Goal: Task Accomplishment & Management: Complete application form

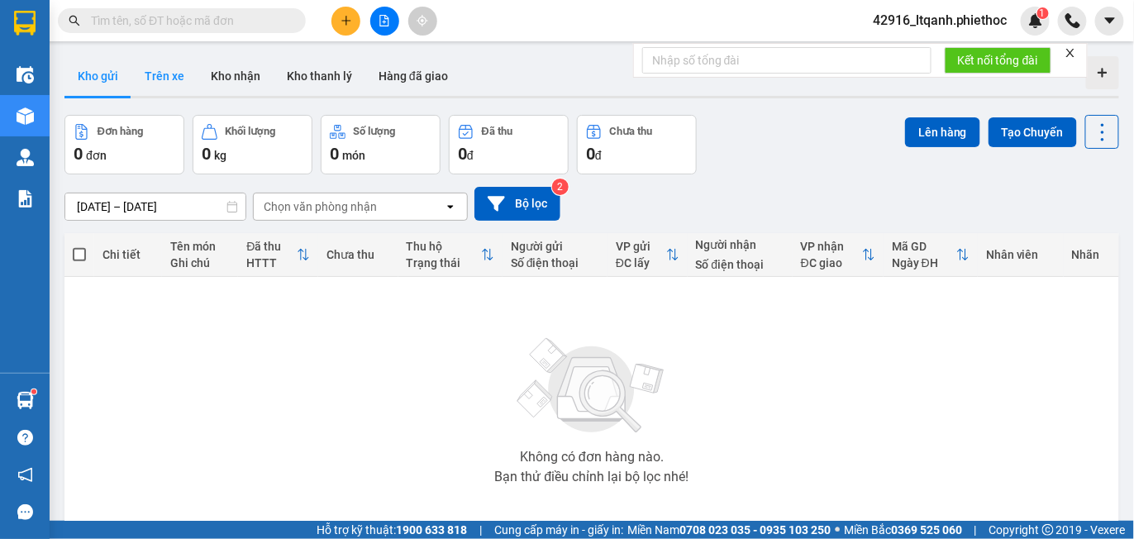
click at [172, 79] on button "Trên xe" at bounding box center [164, 76] width 66 height 40
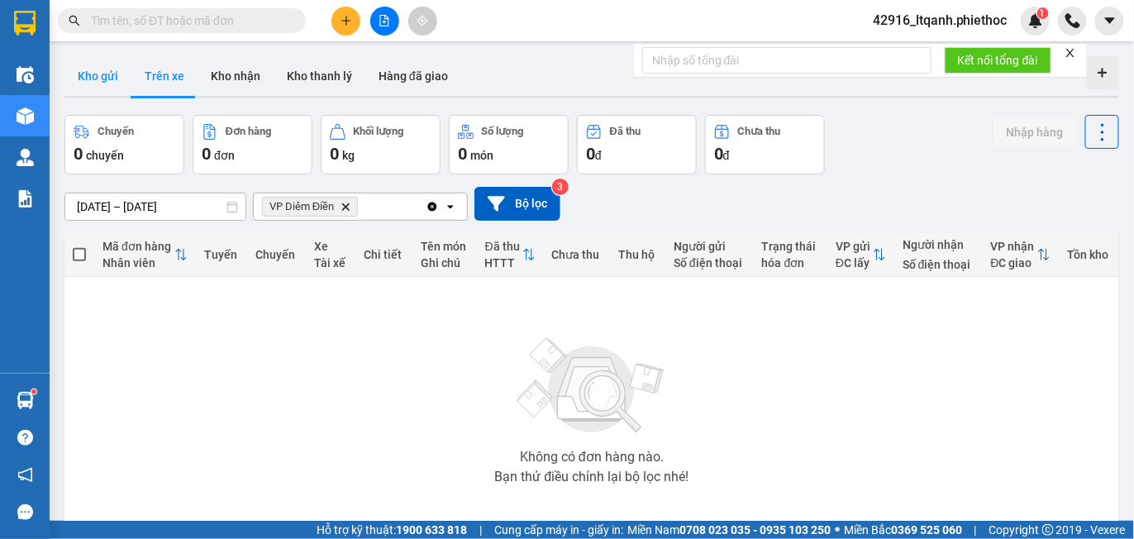
click at [100, 82] on button "Kho gửi" at bounding box center [97, 76] width 67 height 40
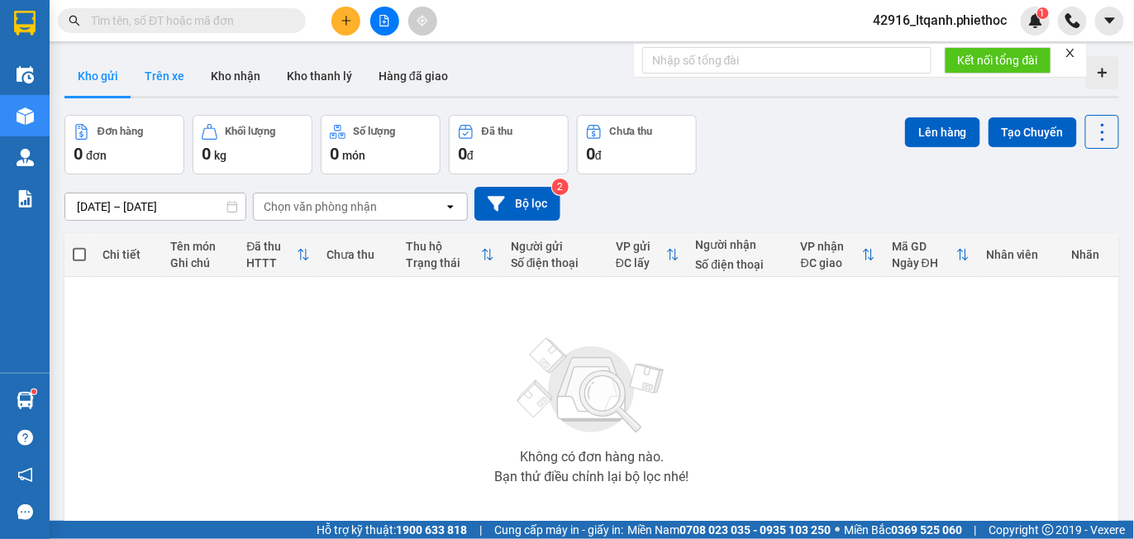
click at [160, 74] on button "Trên xe" at bounding box center [164, 76] width 66 height 40
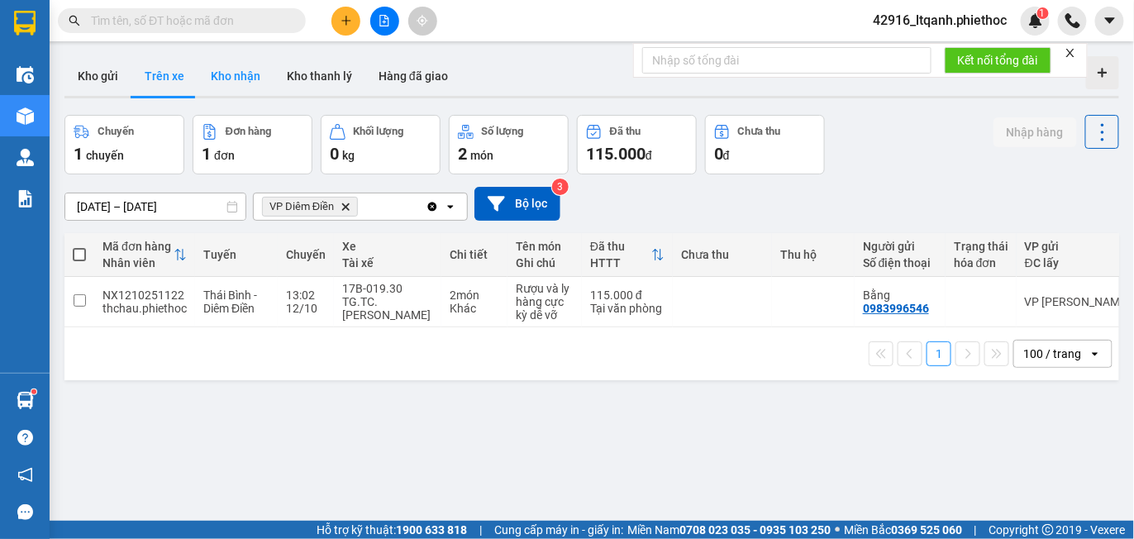
click at [227, 80] on button "Kho nhận" at bounding box center [236, 76] width 76 height 40
type input "[DATE] – [DATE]"
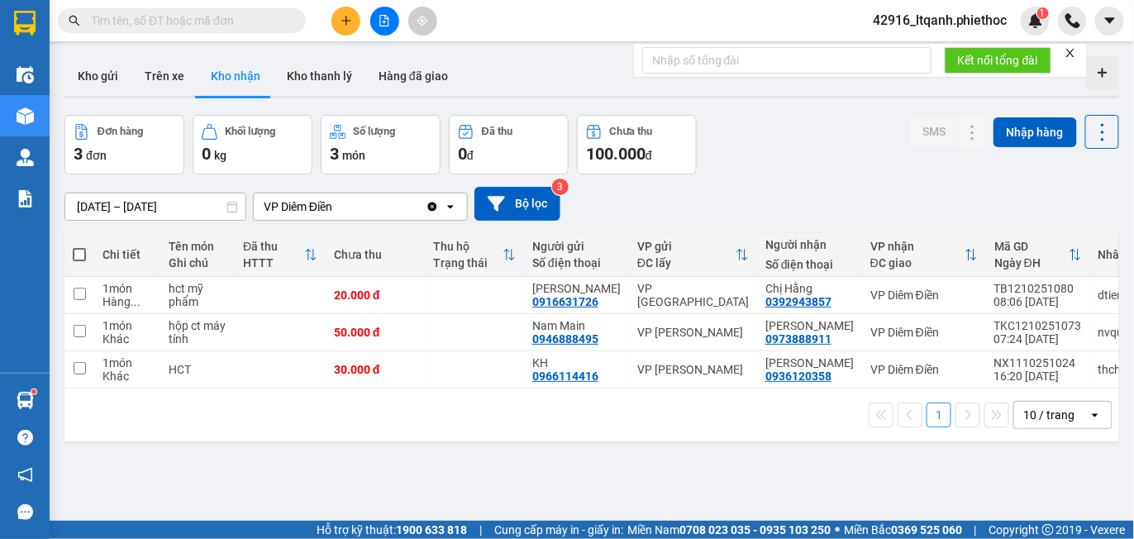
click at [182, 17] on input "text" at bounding box center [188, 21] width 195 height 18
paste input "0862059982"
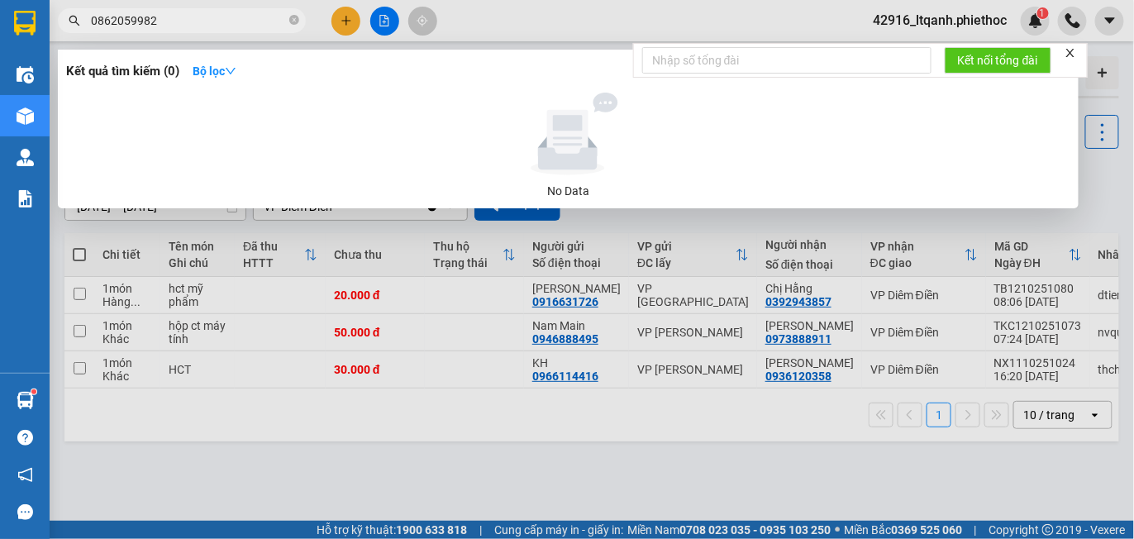
type input "0862059982"
click at [513, 21] on div at bounding box center [567, 269] width 1134 height 539
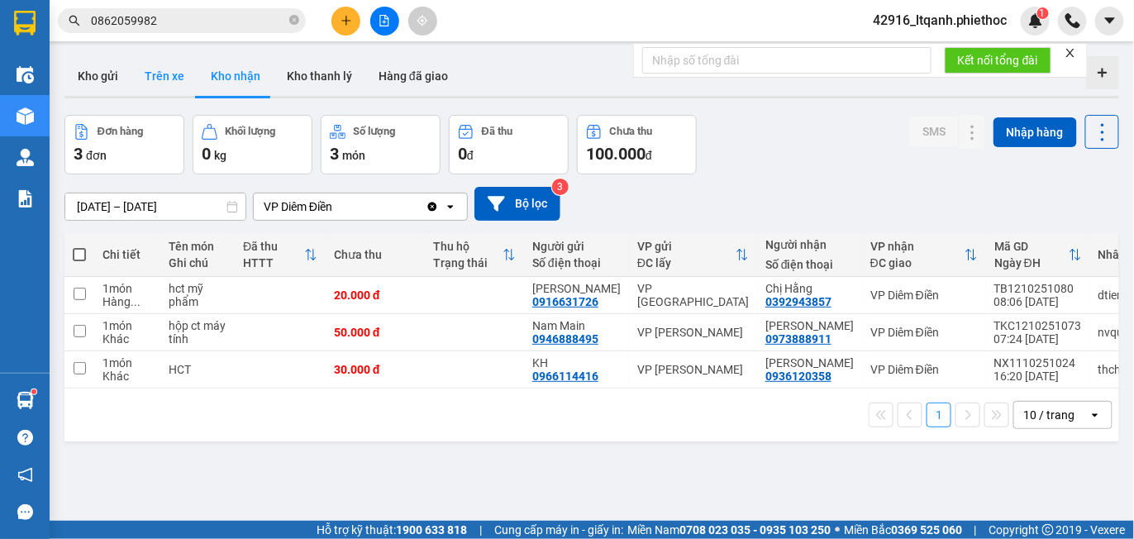
click at [169, 83] on button "Trên xe" at bounding box center [164, 76] width 66 height 40
type input "[DATE] – [DATE]"
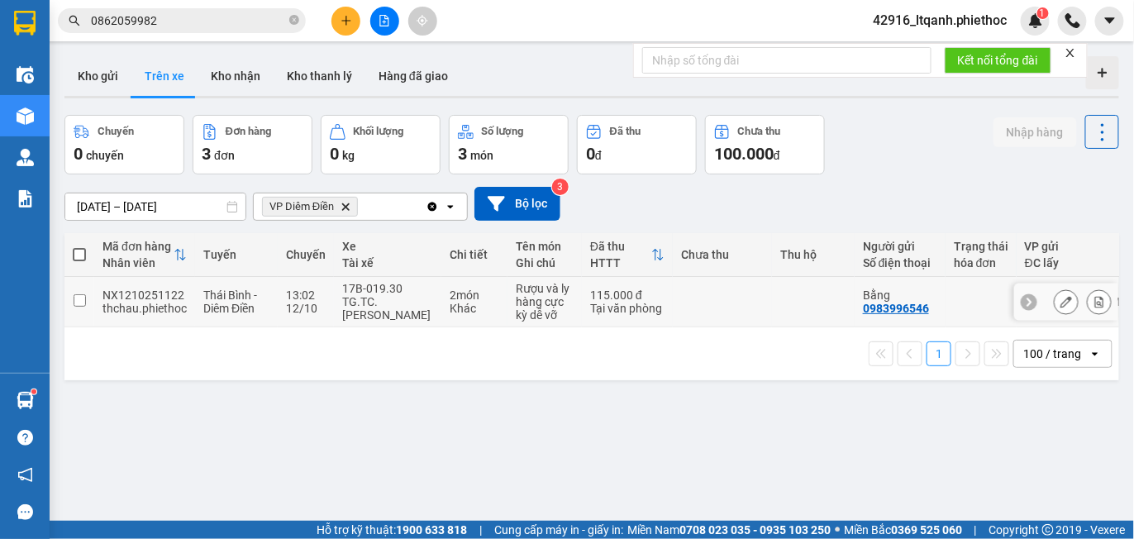
click at [425, 312] on div "TG.TC.[PERSON_NAME]" at bounding box center [387, 308] width 91 height 26
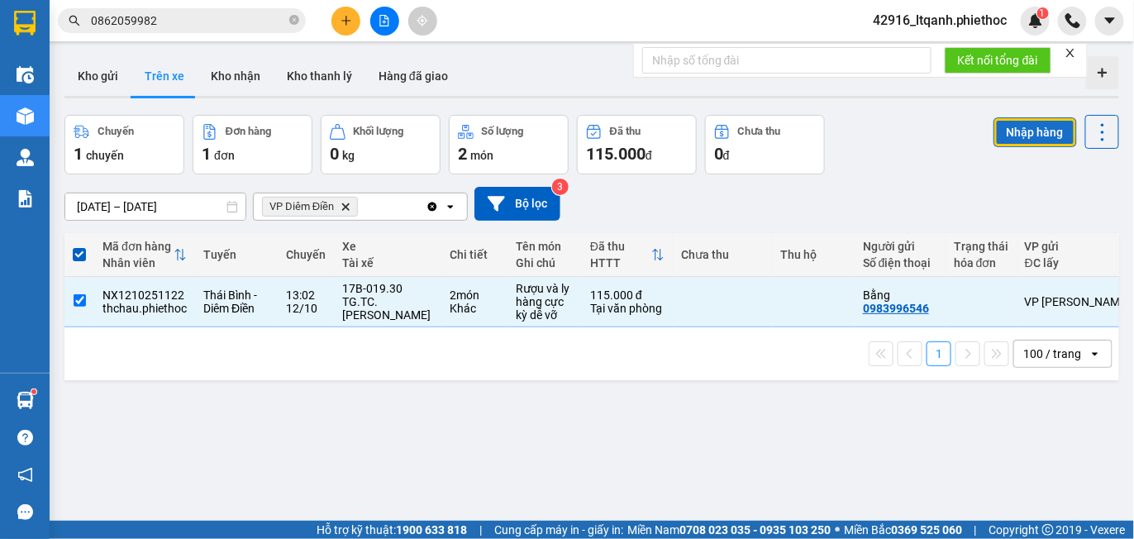
click at [1024, 122] on button "Nhập hàng" at bounding box center [1036, 132] width 84 height 30
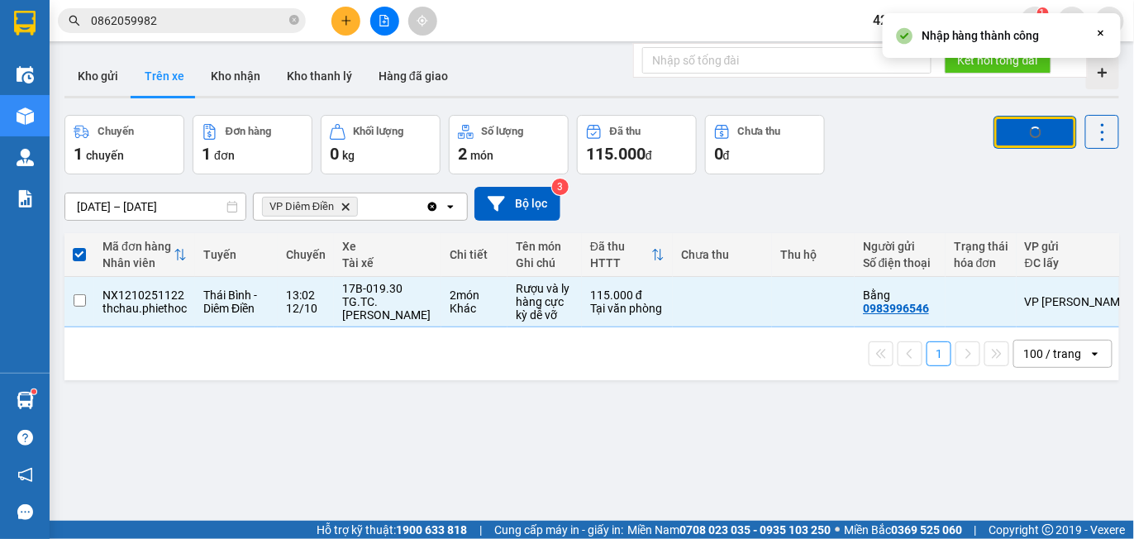
checkbox input "false"
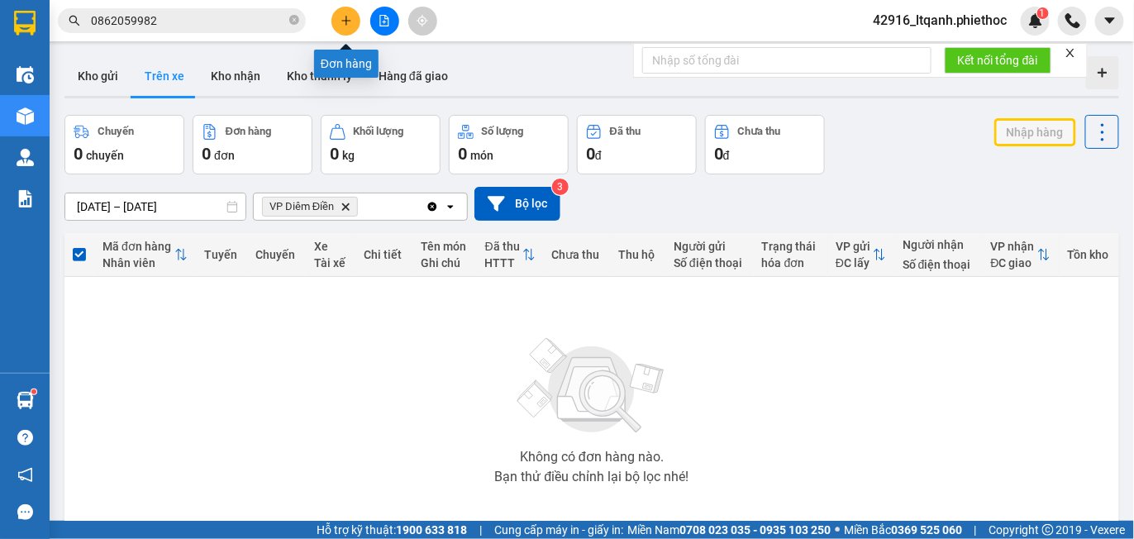
click at [343, 15] on icon "plus" at bounding box center [347, 21] width 12 height 12
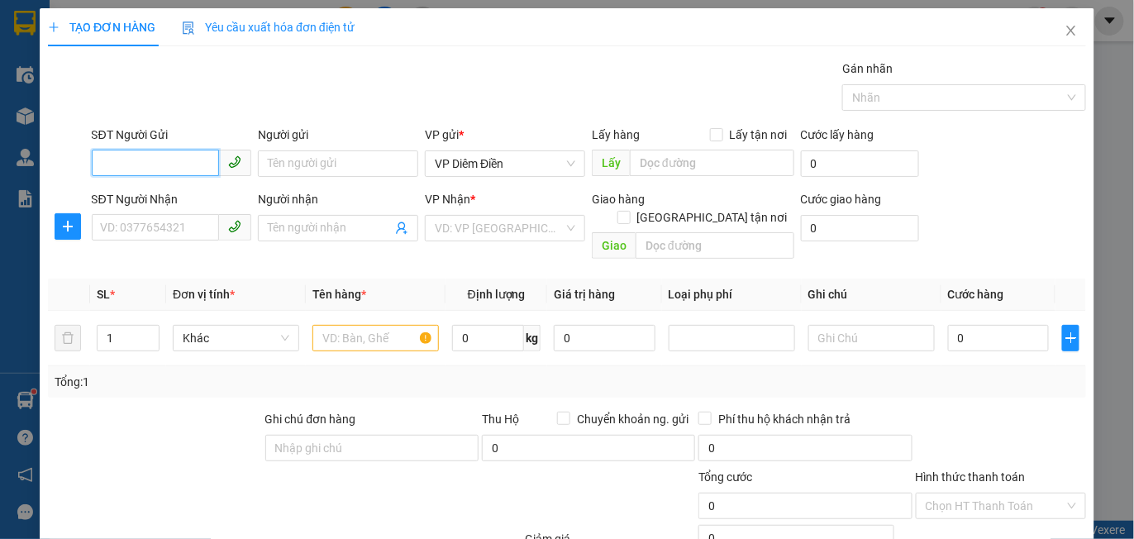
click at [150, 169] on input "SĐT Người Gửi" at bounding box center [156, 163] width 128 height 26
click at [134, 168] on input "SĐT Người Gửi" at bounding box center [156, 163] width 128 height 26
type input "0393300741"
click at [167, 190] on div "0393300741 - A Đạt" at bounding box center [169, 196] width 138 height 18
type input "A Đạt"
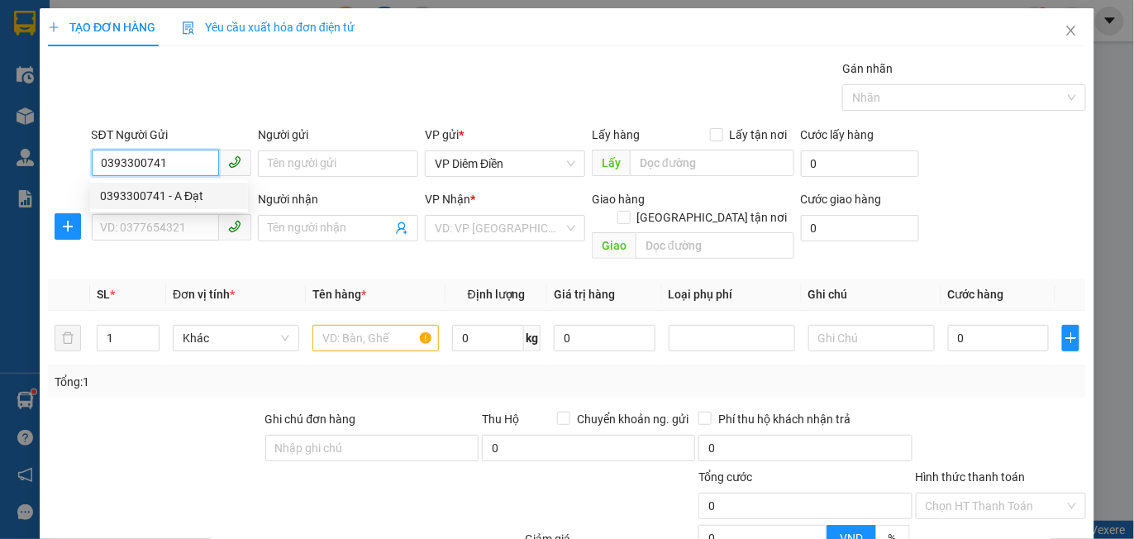
type input "4/9"
type input "0393300741"
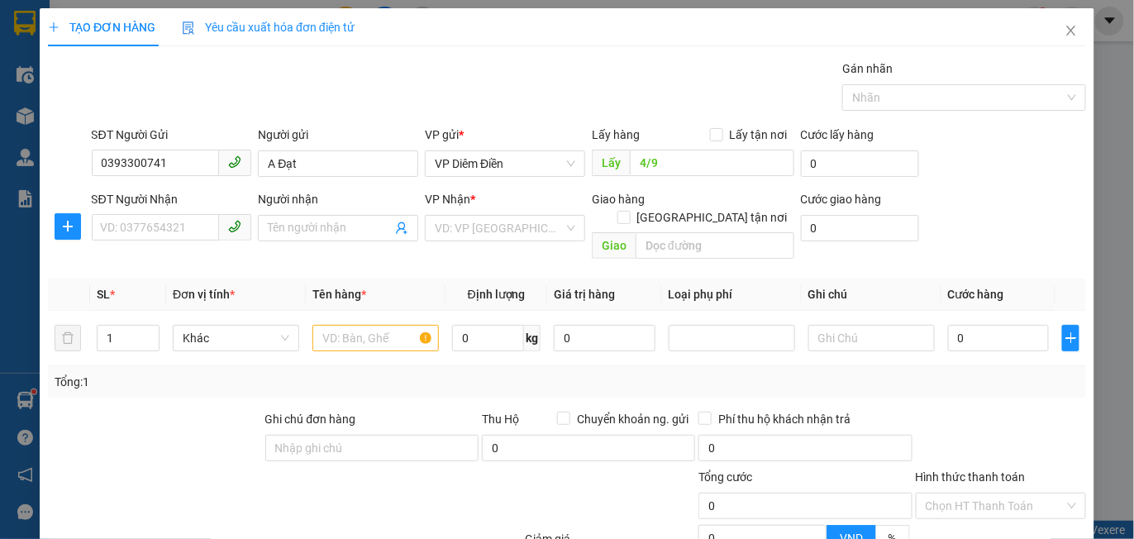
click at [172, 196] on div "SĐT Người Nhận" at bounding box center [172, 199] width 160 height 18
click at [172, 214] on input "SĐT Người Nhận" at bounding box center [156, 227] width 128 height 26
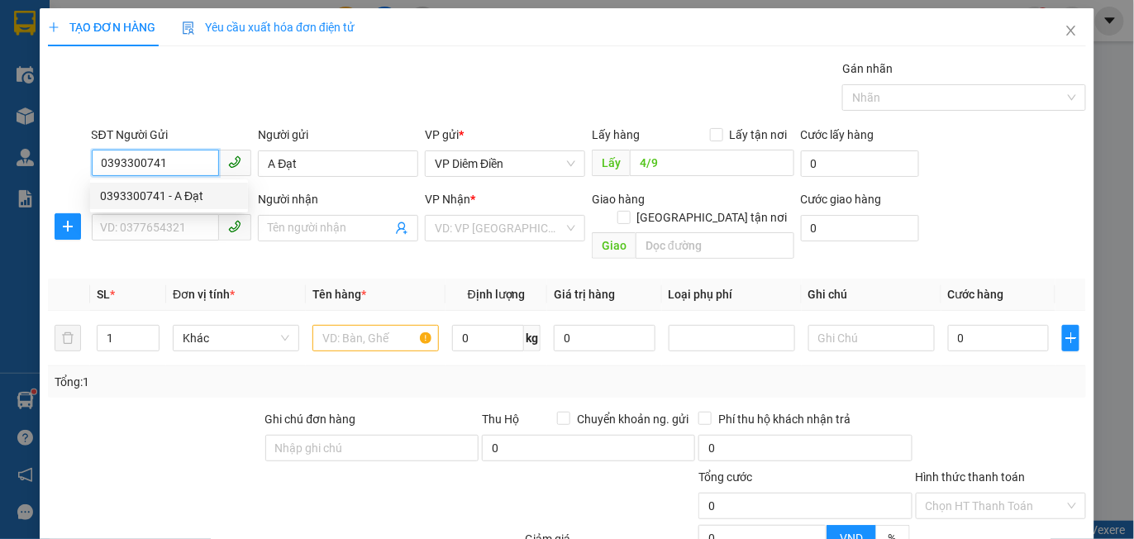
drag, startPoint x: 174, startPoint y: 166, endPoint x: 45, endPoint y: 171, distance: 129.1
click at [46, 171] on div "SĐT Người Gửi 0393300741 Người gửi A Đạt VP gửi * VP Diêm Điền Lấy hàng Lấy tận…" at bounding box center [567, 155] width 1042 height 58
click at [106, 225] on input "SĐT Người Nhận" at bounding box center [156, 227] width 128 height 26
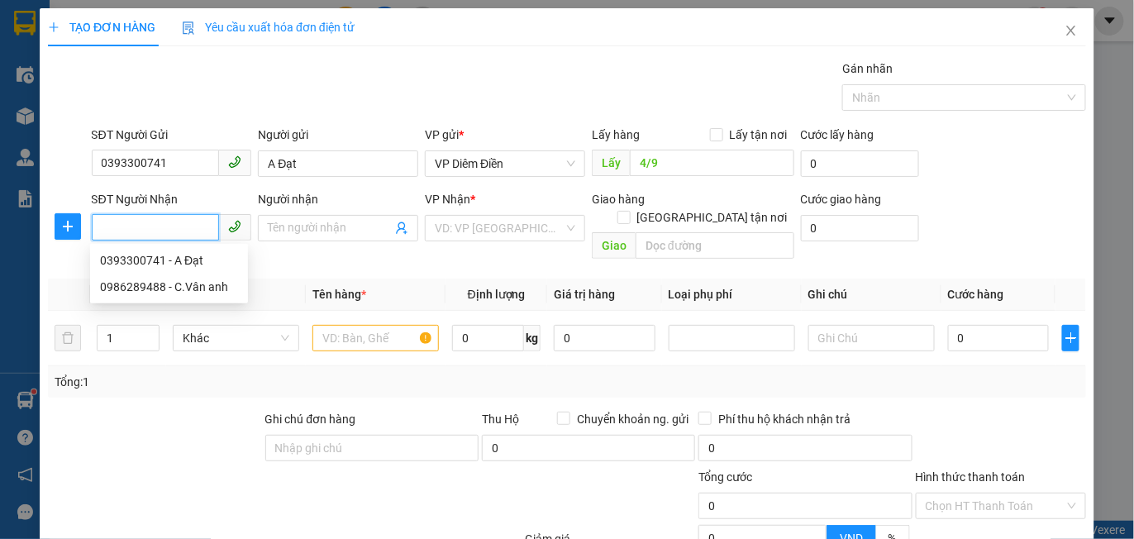
paste input "0393300741"
type input "0393300741"
click at [144, 265] on div "0393300741 - A Đạt" at bounding box center [169, 260] width 138 height 18
type input "A Đạt"
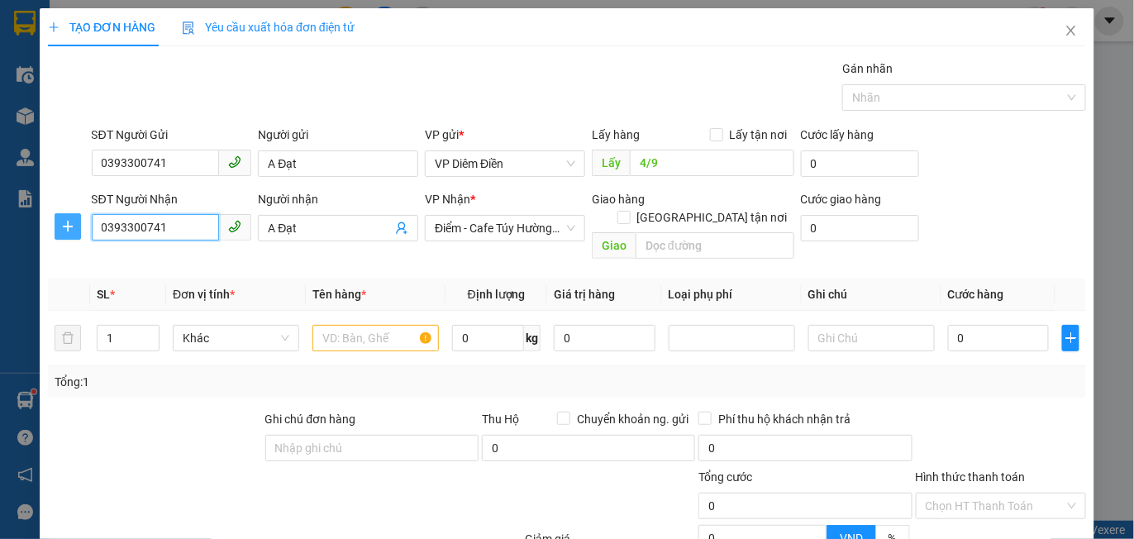
type input "0393300741"
click at [58, 222] on span "plus" at bounding box center [67, 226] width 25 height 13
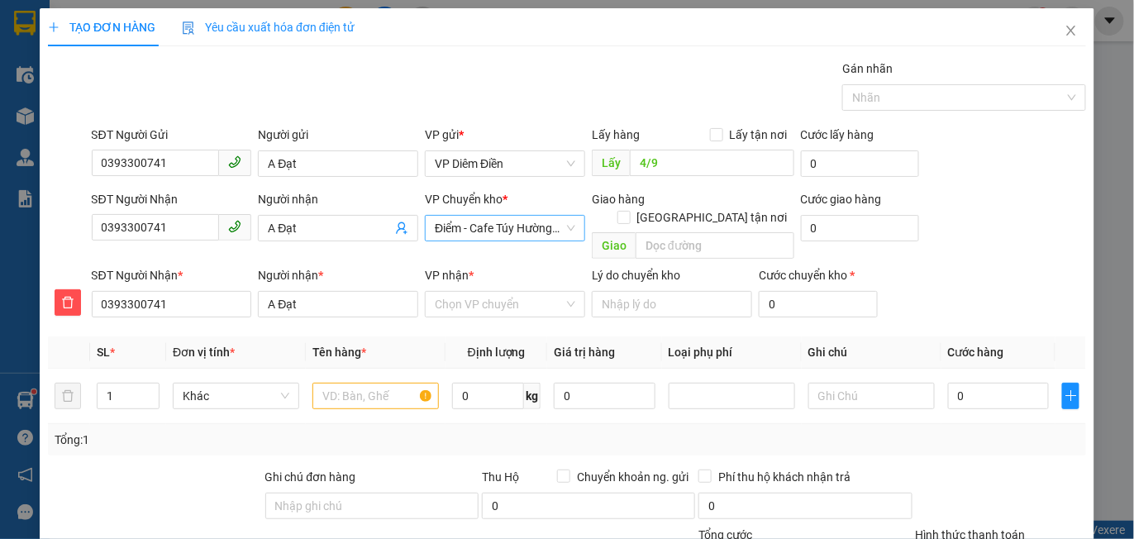
click at [474, 227] on span "Điểm - Cafe Túy Hường - [GEOGRAPHIC_DATA]" at bounding box center [505, 228] width 141 height 25
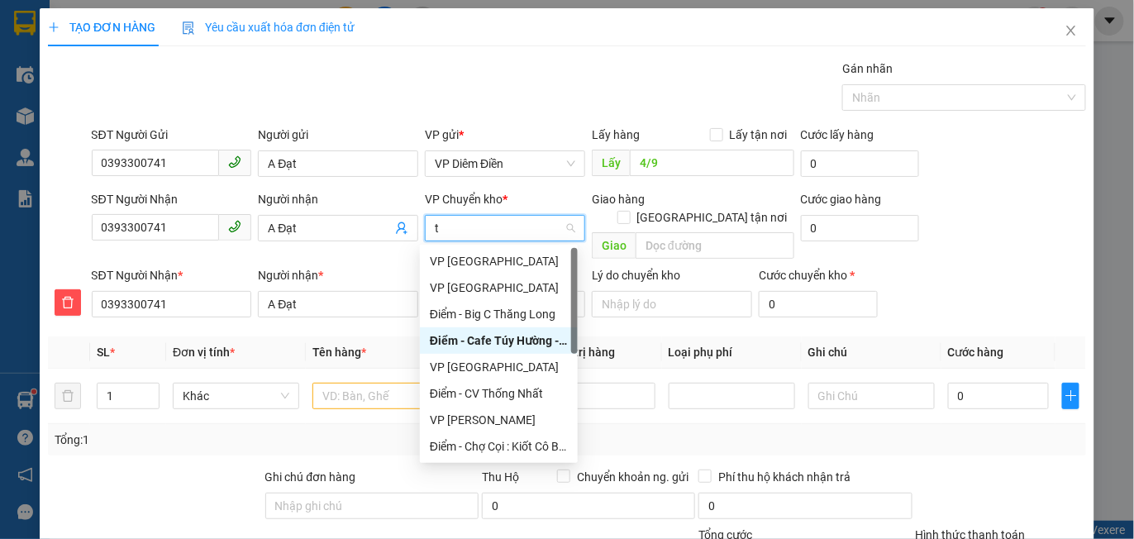
type input "th"
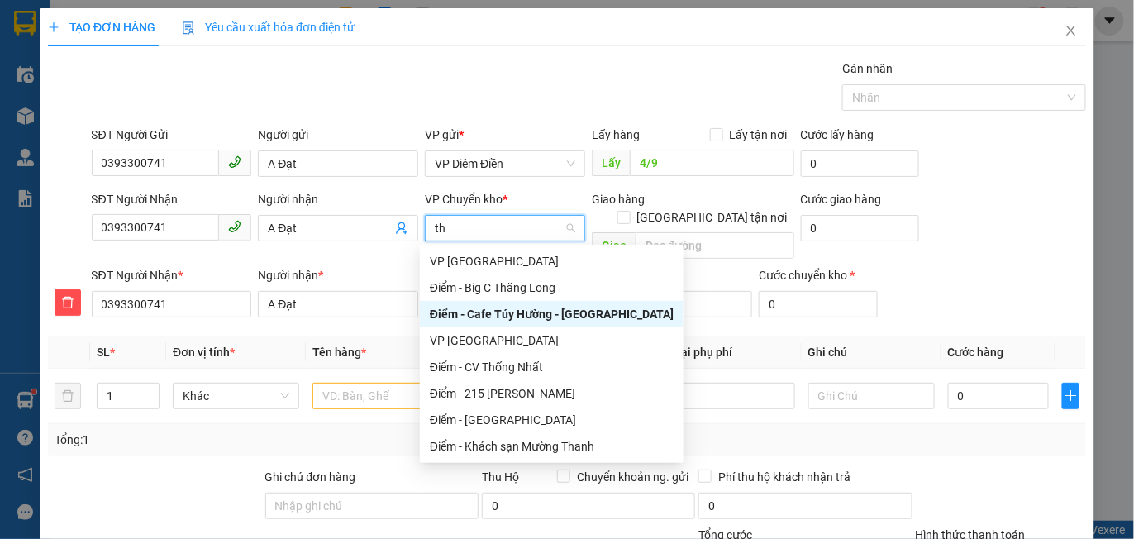
click at [474, 255] on div "VP [GEOGRAPHIC_DATA]" at bounding box center [552, 261] width 244 height 18
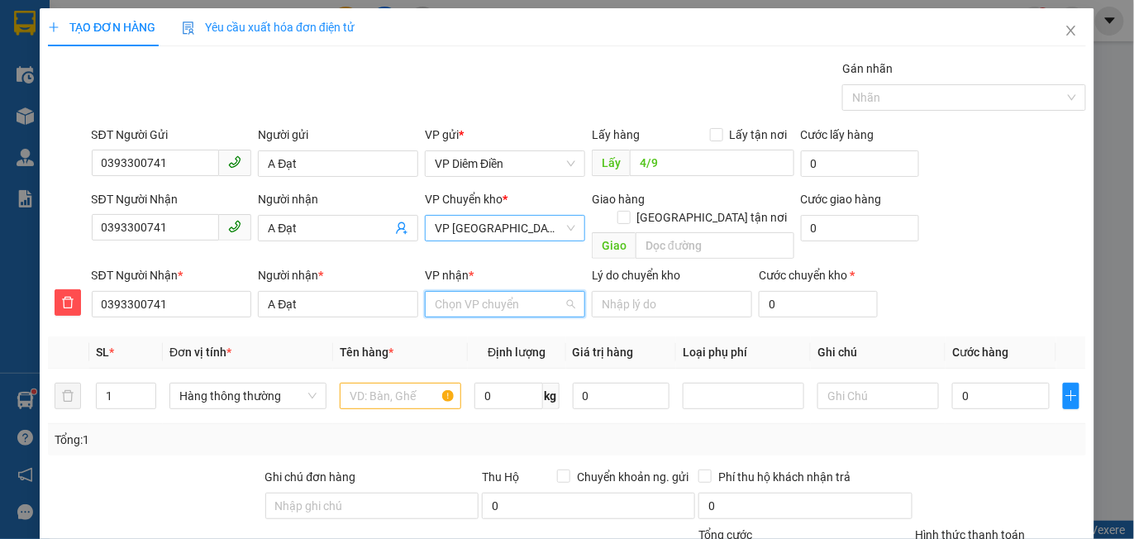
click at [474, 292] on input "VP nhận *" at bounding box center [499, 304] width 129 height 25
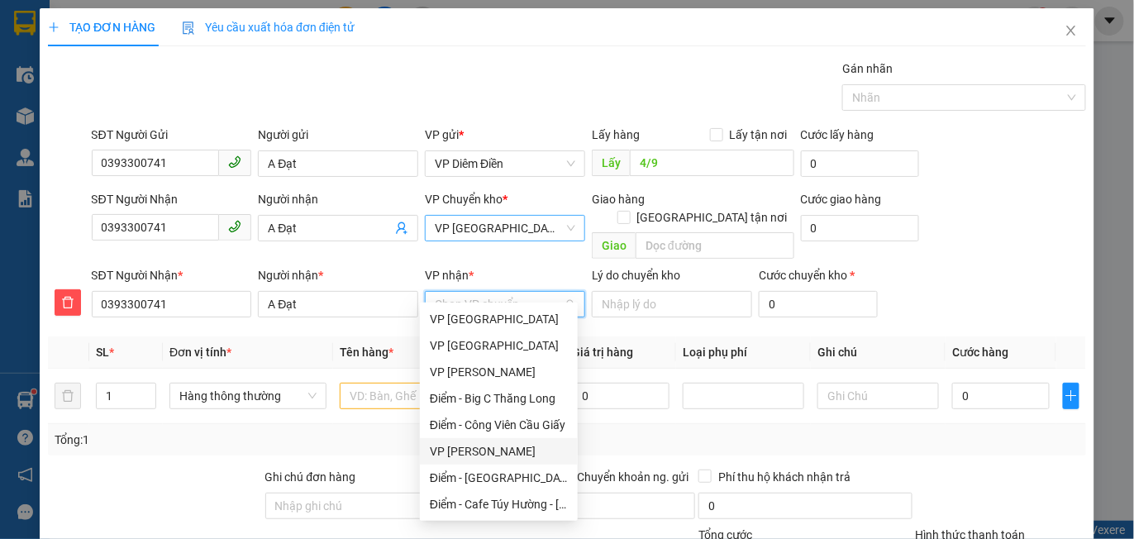
click at [513, 447] on div "VP [PERSON_NAME]" at bounding box center [499, 451] width 138 height 18
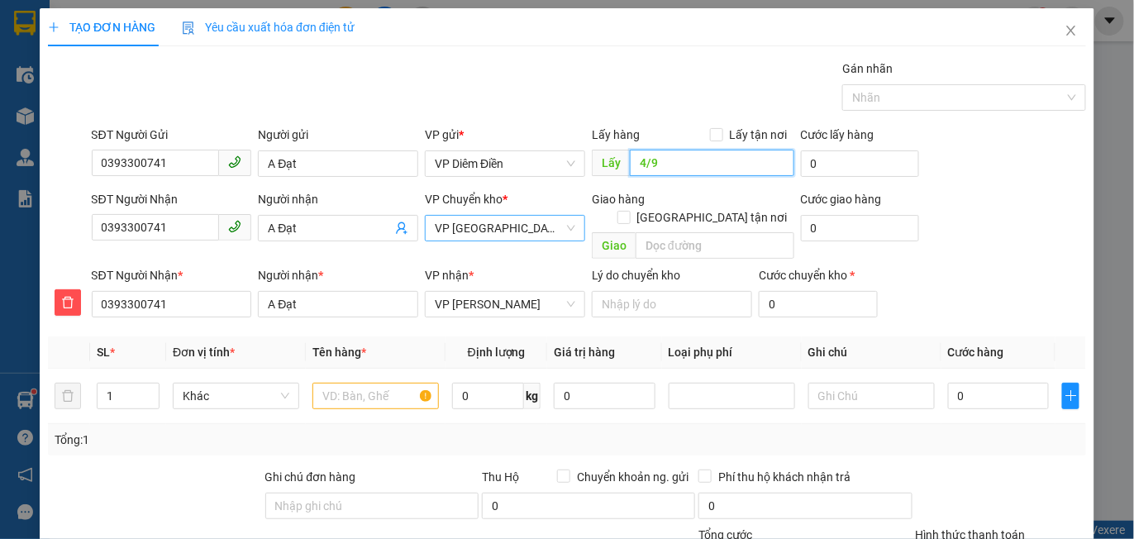
click at [663, 161] on input "4/9" at bounding box center [712, 163] width 164 height 26
click at [373, 383] on input "text" at bounding box center [376, 396] width 126 height 26
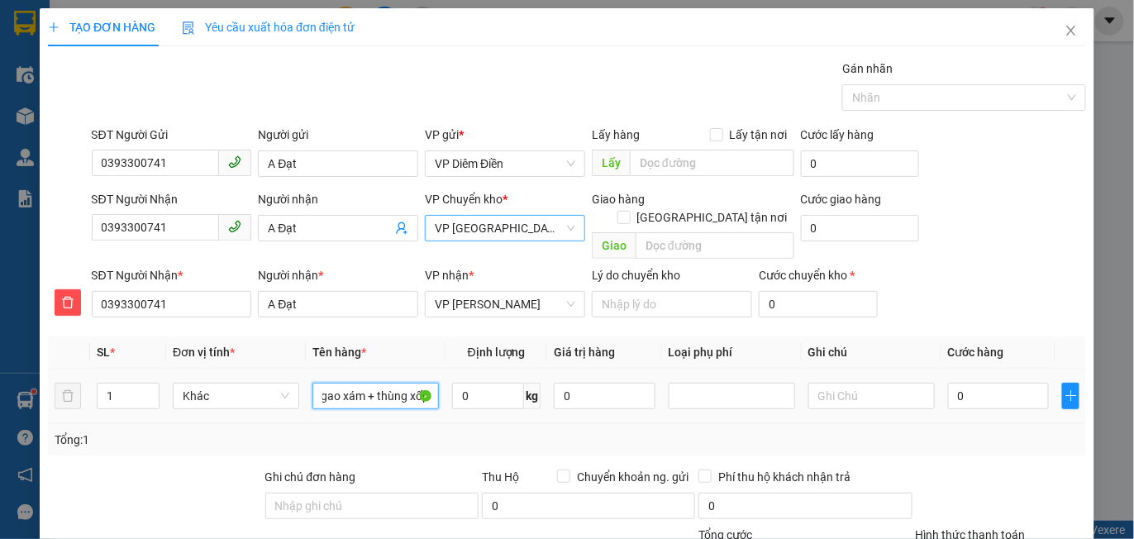
scroll to position [0, 31]
type input "bao gao xám + thùng xốp"
type input "2"
click at [150, 389] on icon "up" at bounding box center [151, 392] width 6 height 6
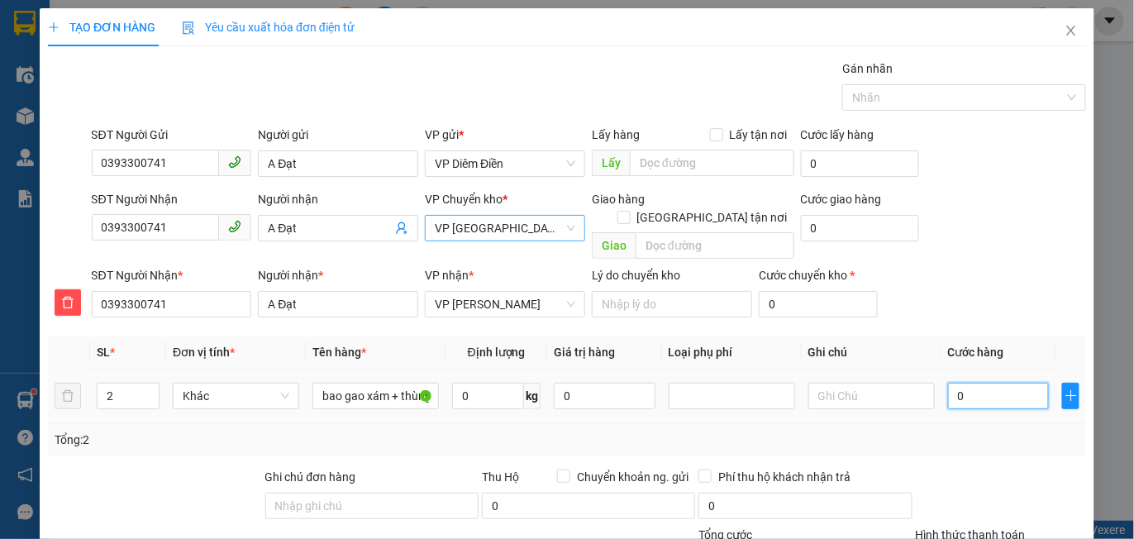
click at [986, 383] on input "0" at bounding box center [998, 396] width 101 height 26
type input "008"
type input "8"
type input "0.085"
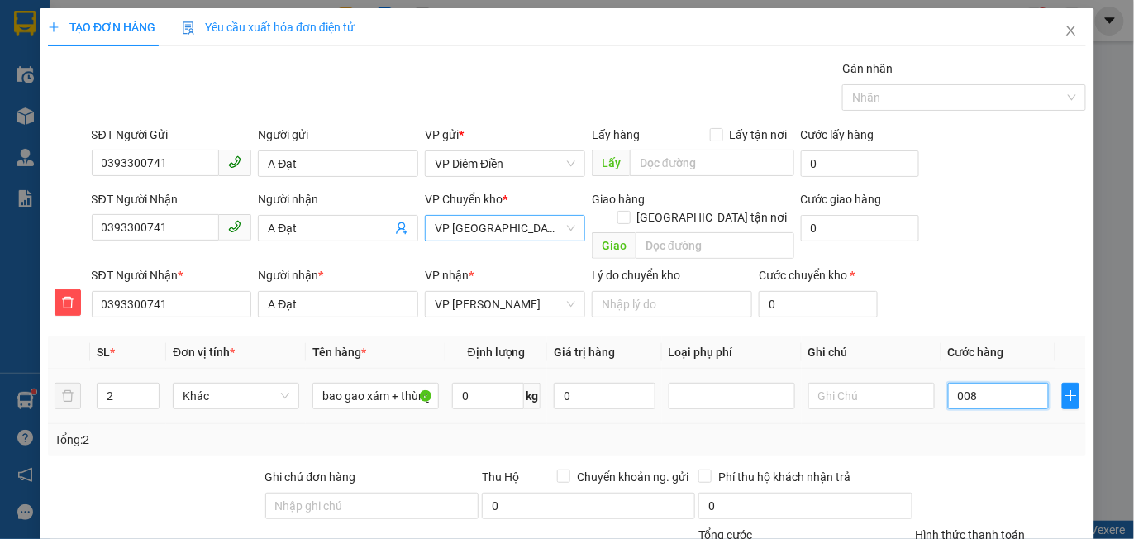
type input "85"
type input "85.000"
click at [974, 230] on div "SĐT Người Nhận 0393300741 Người nhận A Đạt VP Chuyển kho * VP Thái Bình Giao hà…" at bounding box center [588, 228] width 1001 height 76
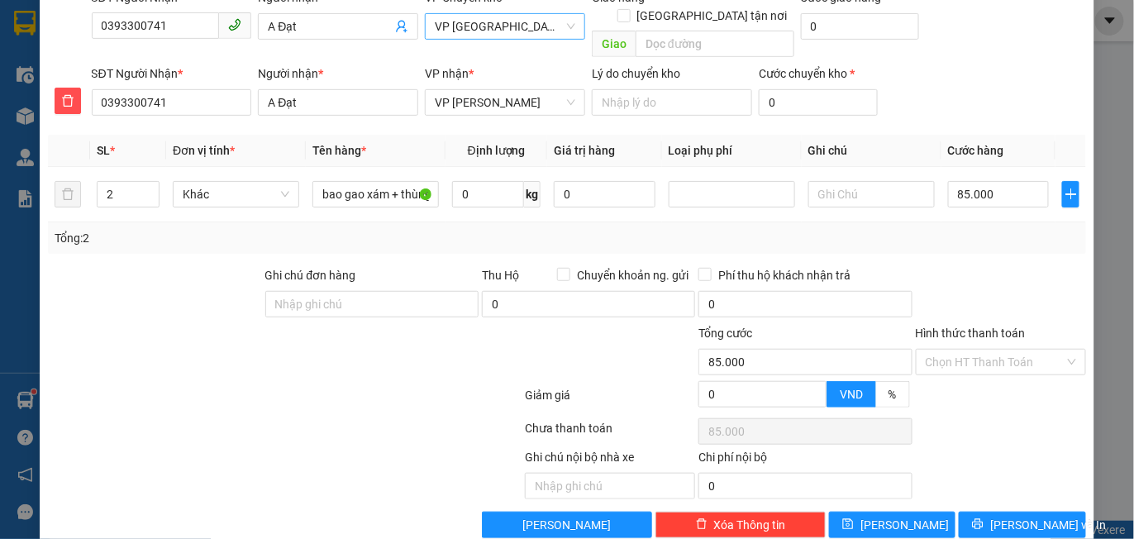
scroll to position [212, 0]
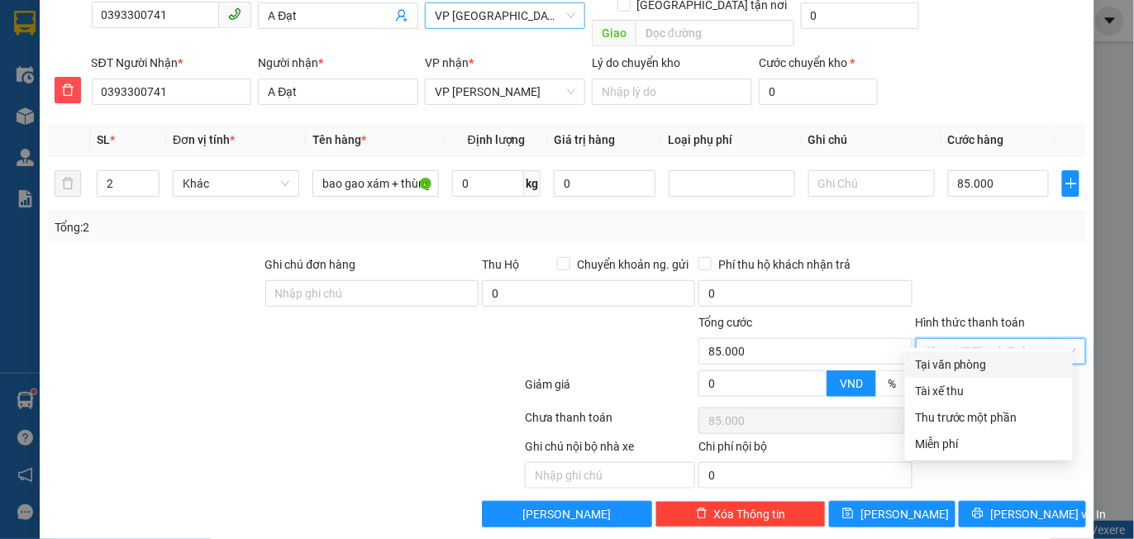
click at [971, 339] on input "Hình thức thanh toán" at bounding box center [995, 351] width 139 height 25
click at [964, 370] on div "Tại văn phòng" at bounding box center [989, 365] width 148 height 18
type input "0"
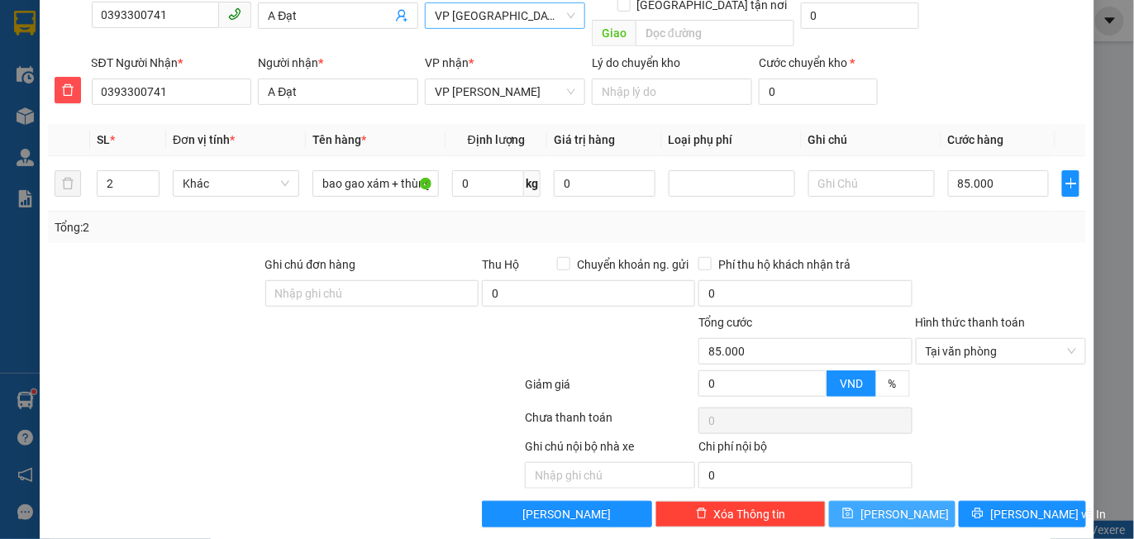
click at [880, 505] on span "[PERSON_NAME]" at bounding box center [905, 514] width 88 height 18
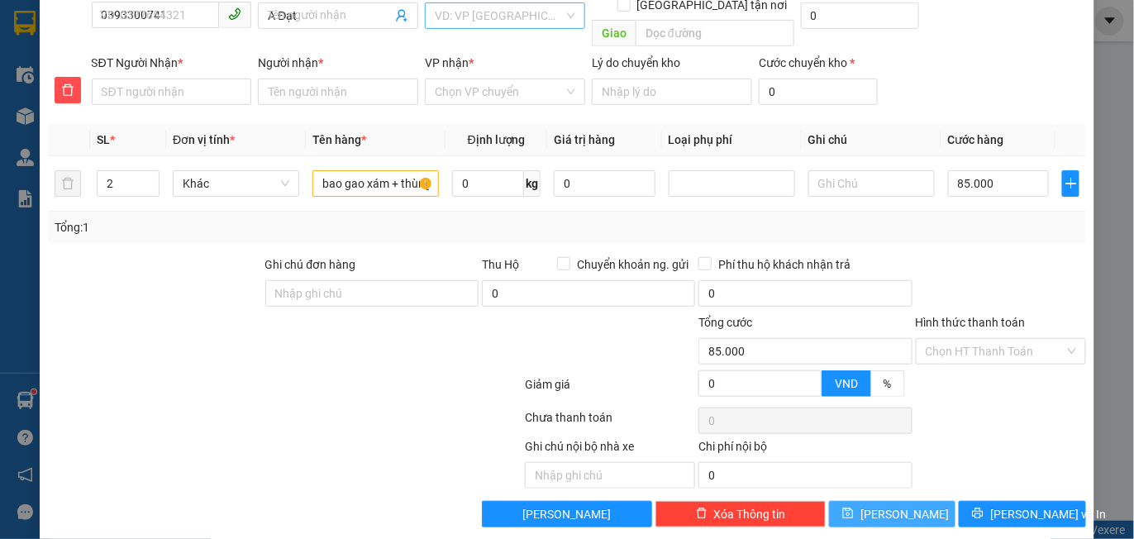
type input "1"
type input "0"
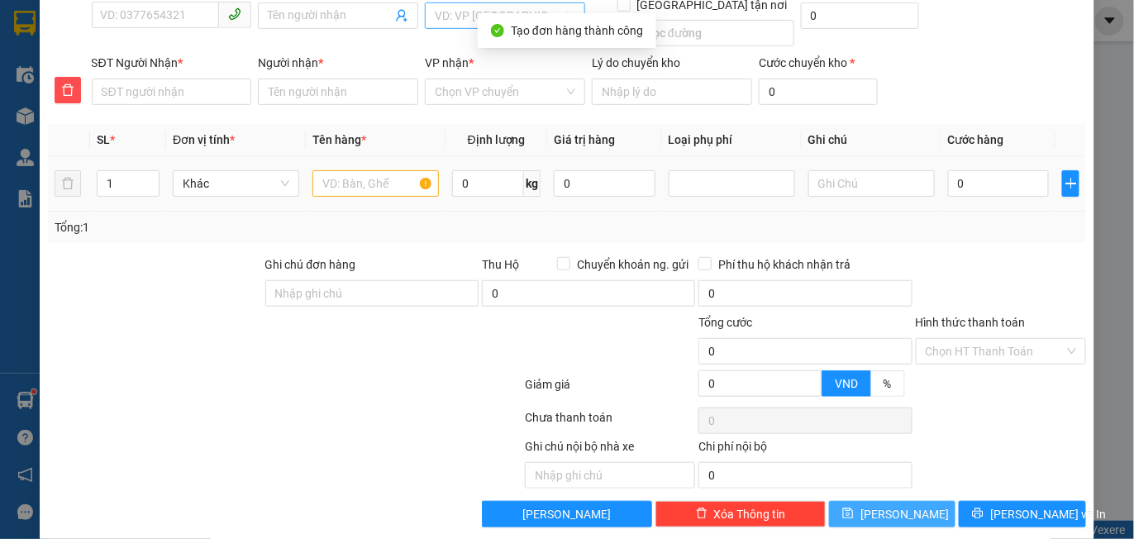
scroll to position [0, 0]
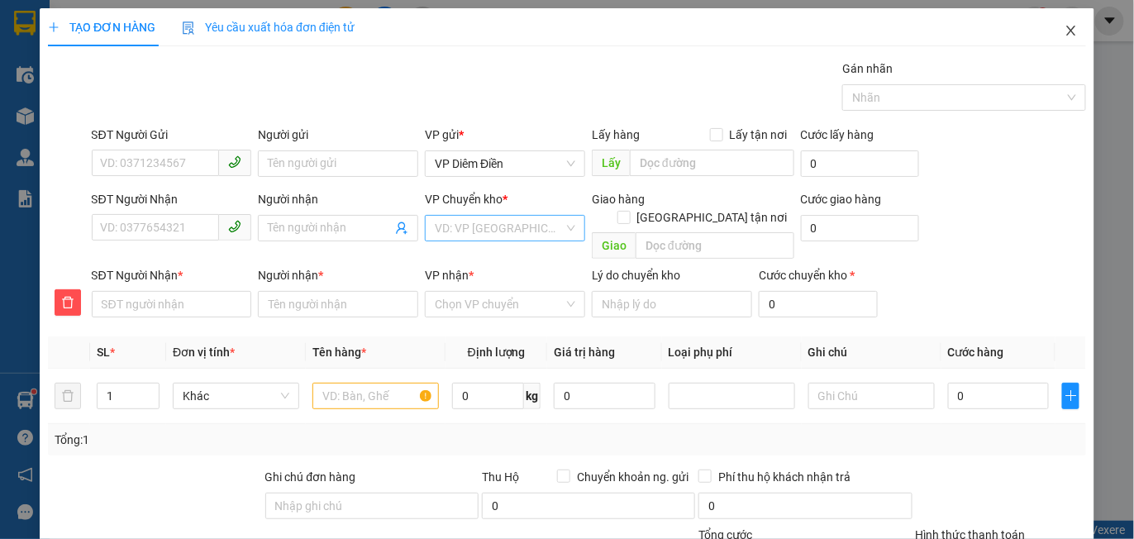
click at [1065, 28] on icon "close" at bounding box center [1071, 30] width 13 height 13
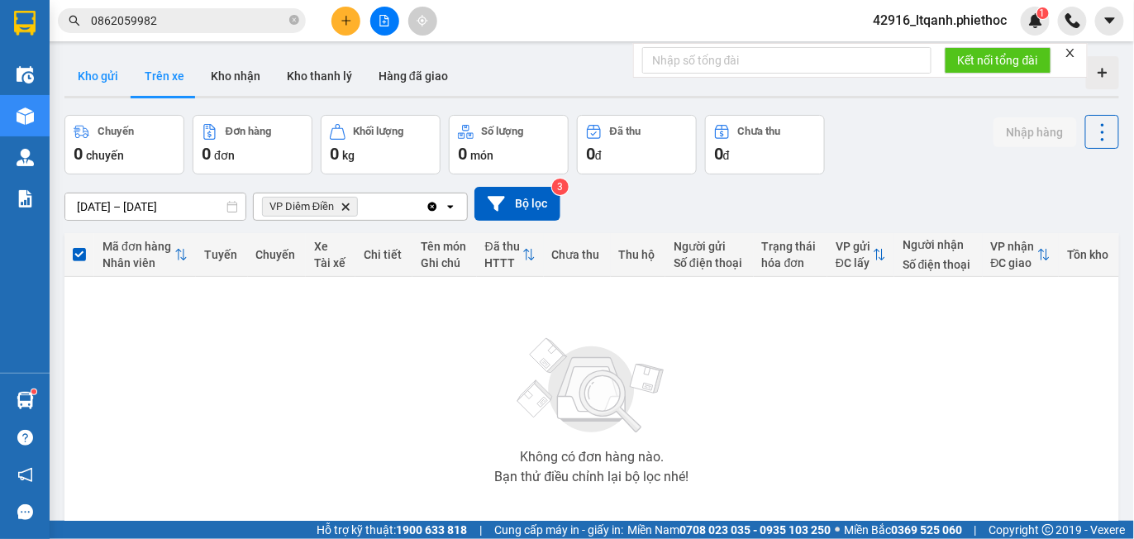
click at [103, 75] on button "Kho gửi" at bounding box center [97, 76] width 67 height 40
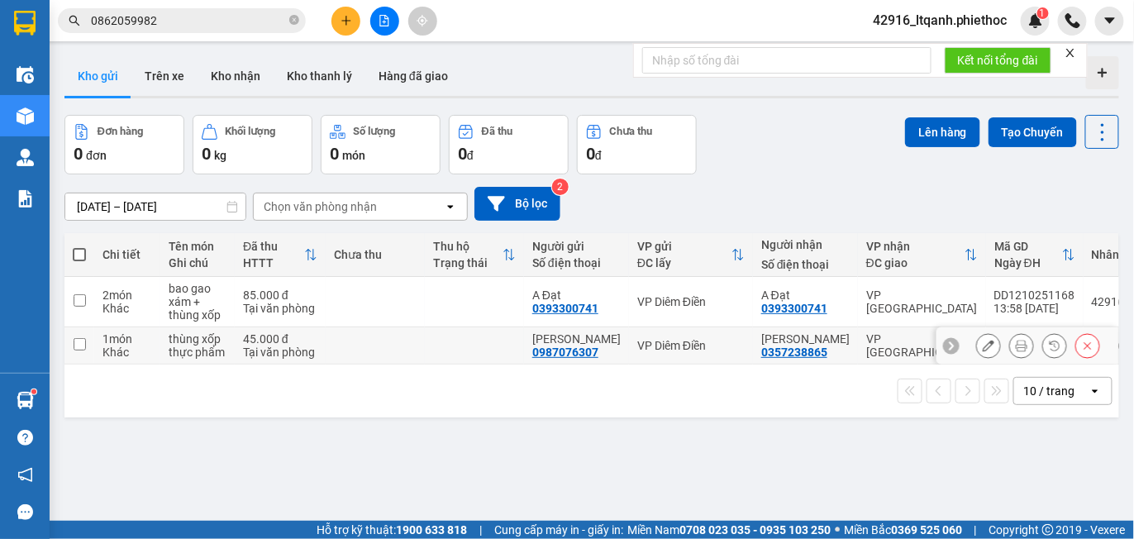
click at [356, 348] on td at bounding box center [375, 345] width 99 height 37
checkbox input "true"
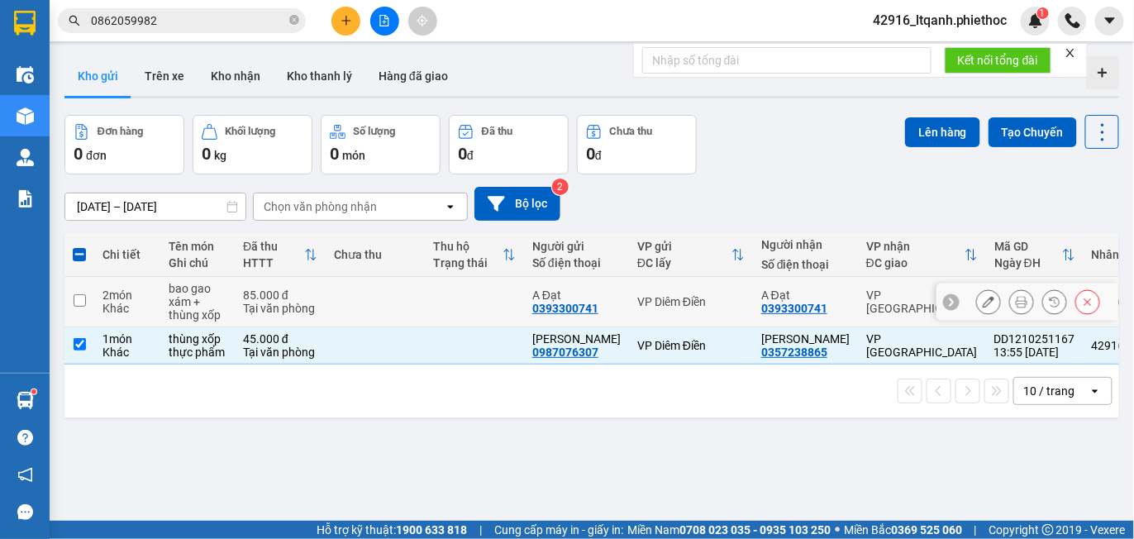
click at [398, 283] on td at bounding box center [375, 302] width 99 height 50
checkbox input "true"
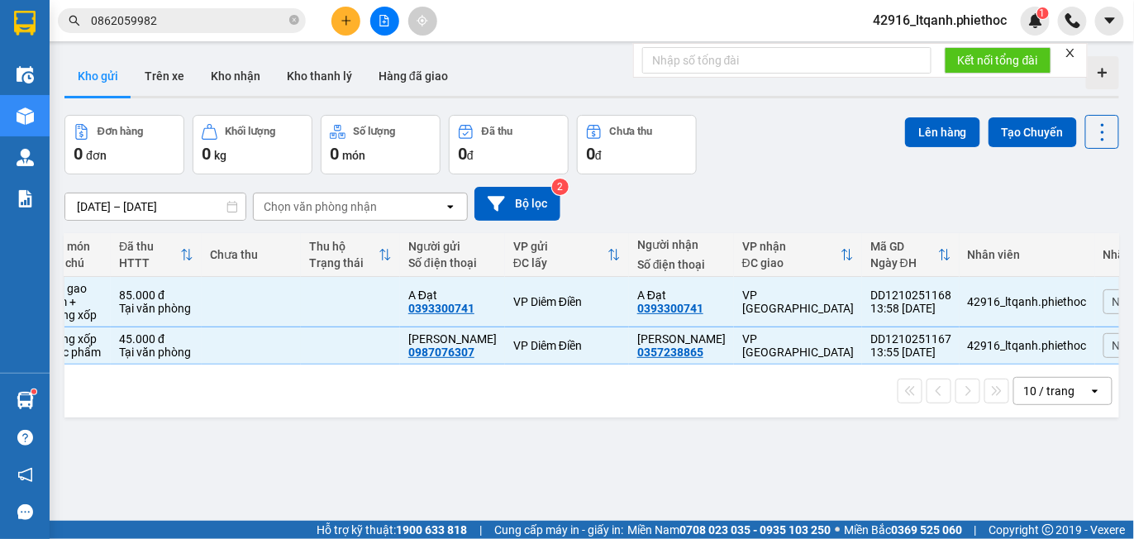
scroll to position [0, 177]
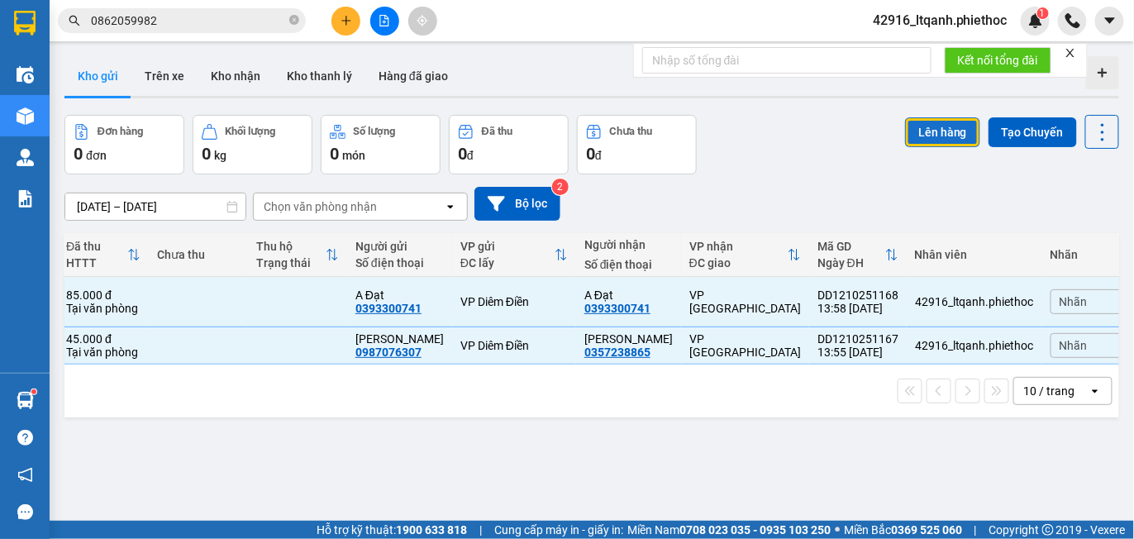
click at [930, 136] on button "Lên hàng" at bounding box center [942, 132] width 75 height 30
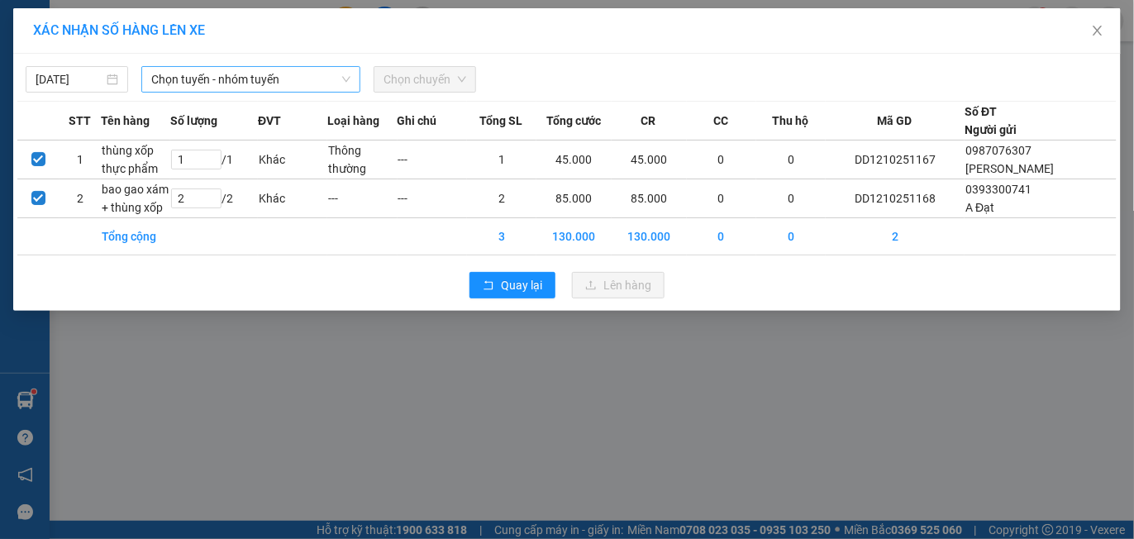
click at [279, 90] on span "Chọn tuyến - nhóm tuyến" at bounding box center [250, 79] width 199 height 25
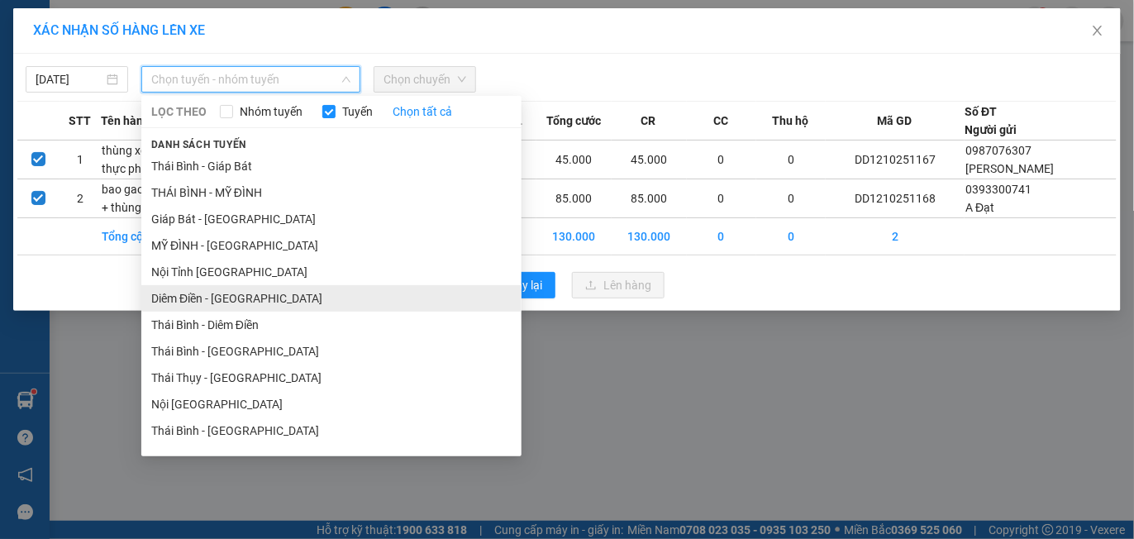
click at [270, 296] on li "Diêm Điền - [GEOGRAPHIC_DATA]" at bounding box center [331, 298] width 380 height 26
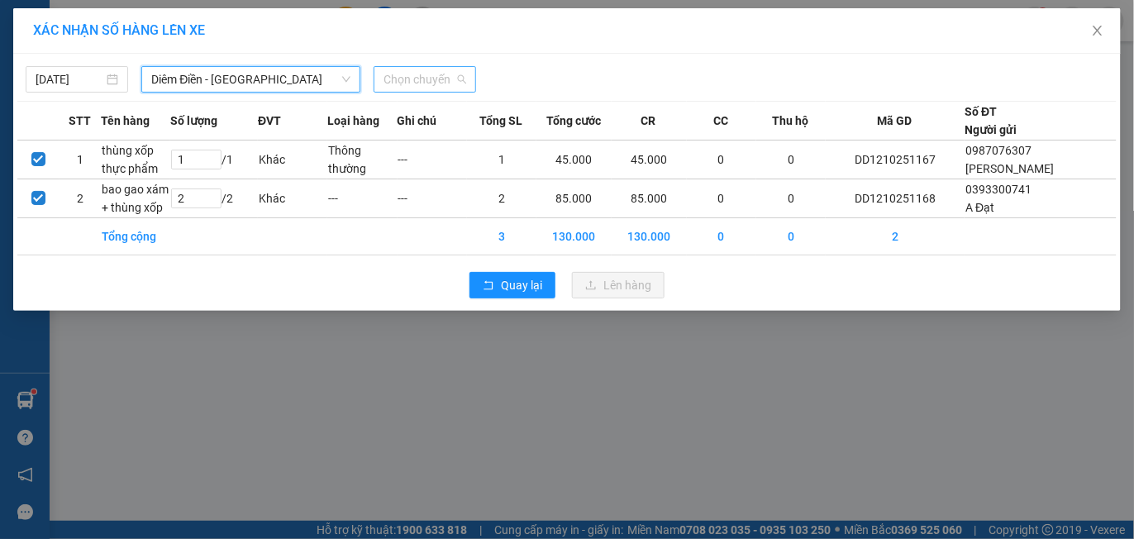
click at [433, 85] on span "Chọn chuyến" at bounding box center [425, 79] width 83 height 25
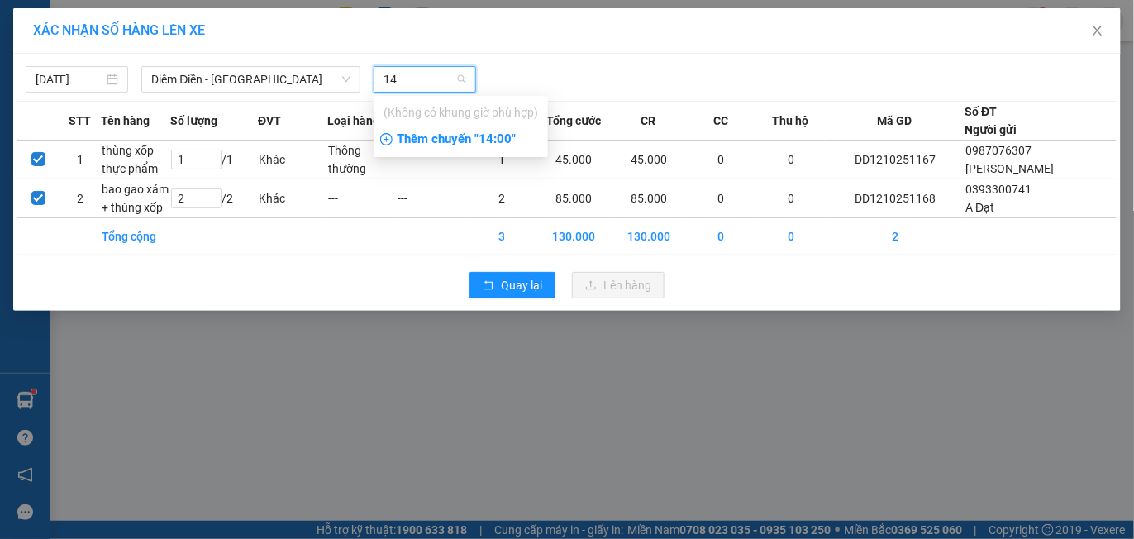
type input "14"
click at [467, 136] on div "Thêm chuyến " 14:00 "" at bounding box center [461, 140] width 174 height 28
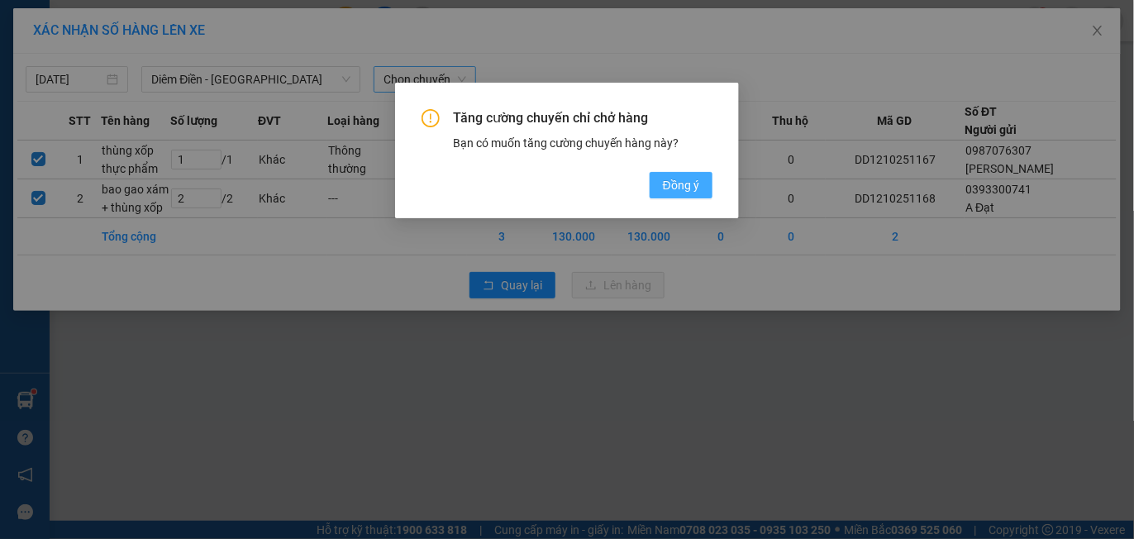
click at [685, 190] on span "Đồng ý" at bounding box center [681, 185] width 36 height 18
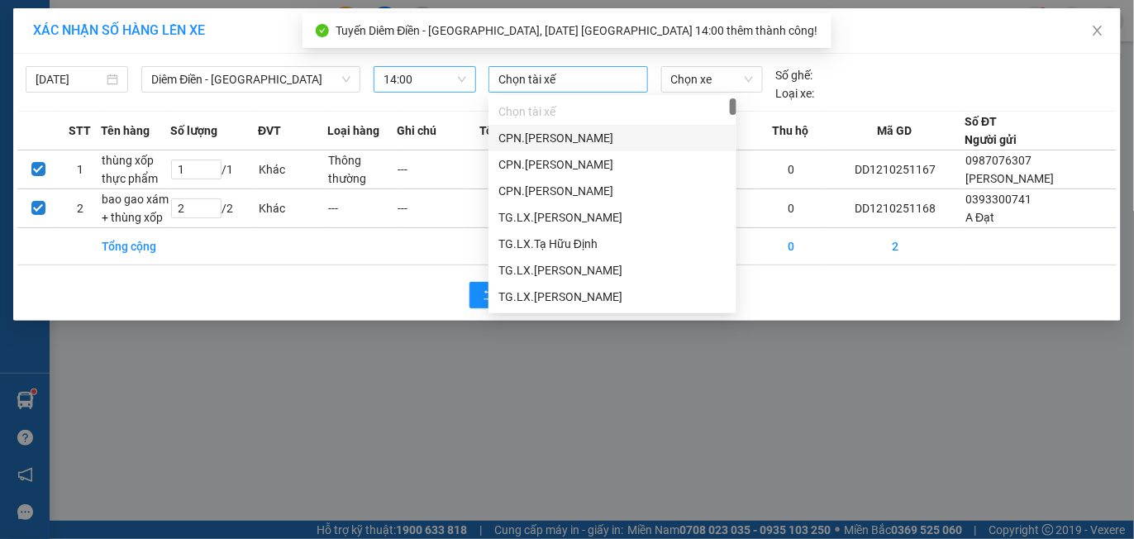
click at [546, 78] on div at bounding box center [568, 79] width 151 height 20
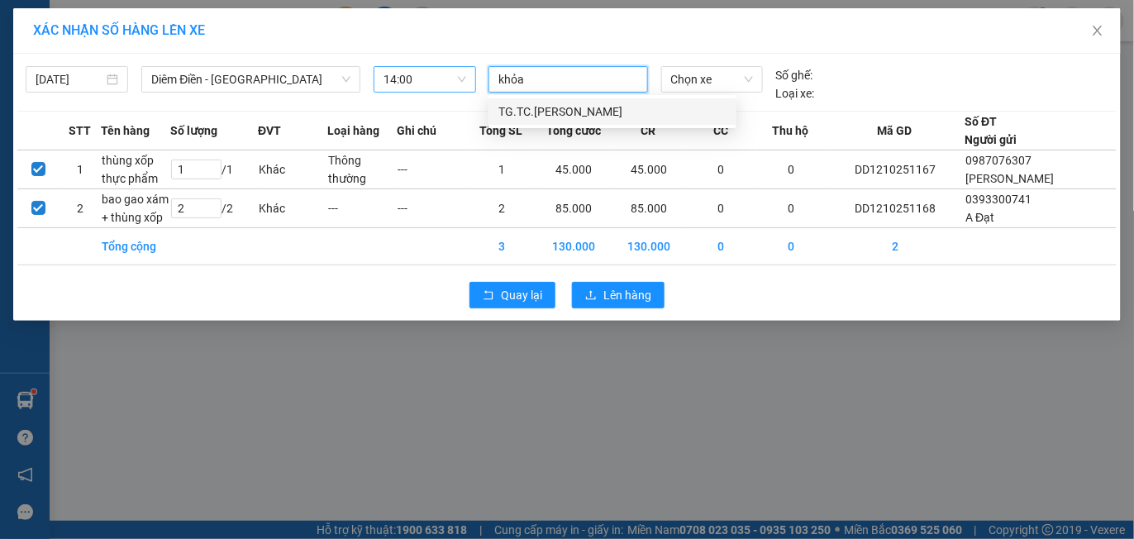
type input "khoản"
click at [555, 112] on div "TG.TC.[PERSON_NAME]" at bounding box center [613, 112] width 228 height 18
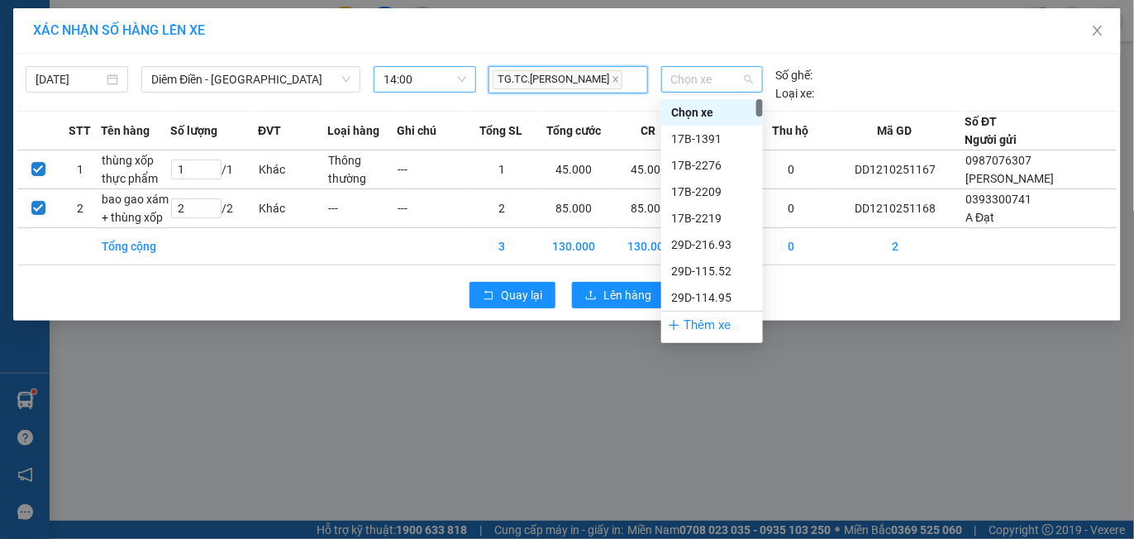
click at [690, 84] on span "Chọn xe" at bounding box center [712, 79] width 82 height 25
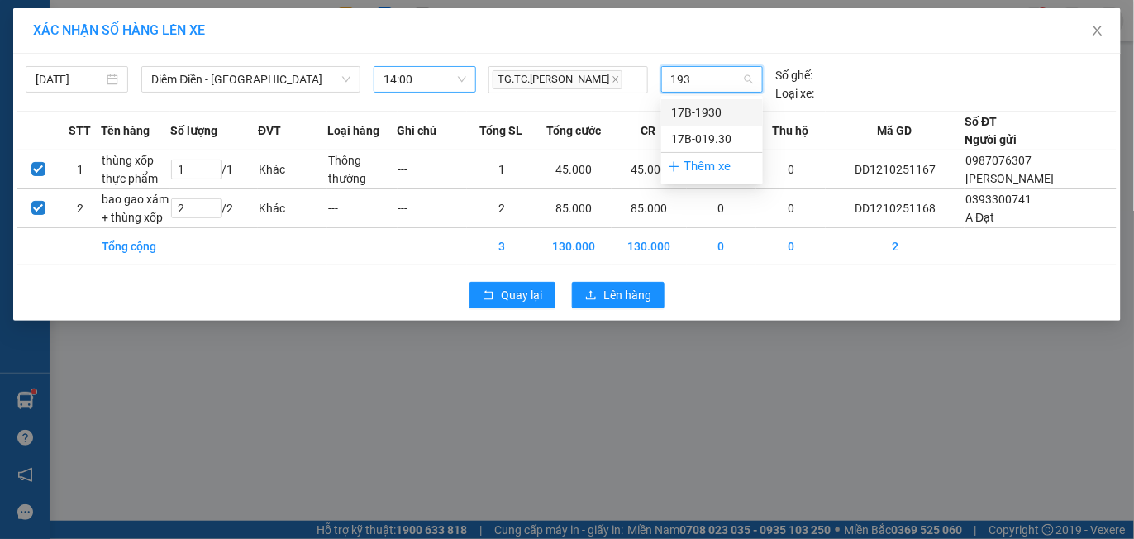
type input "1930"
click at [708, 140] on div "17B-019.30" at bounding box center [712, 139] width 82 height 18
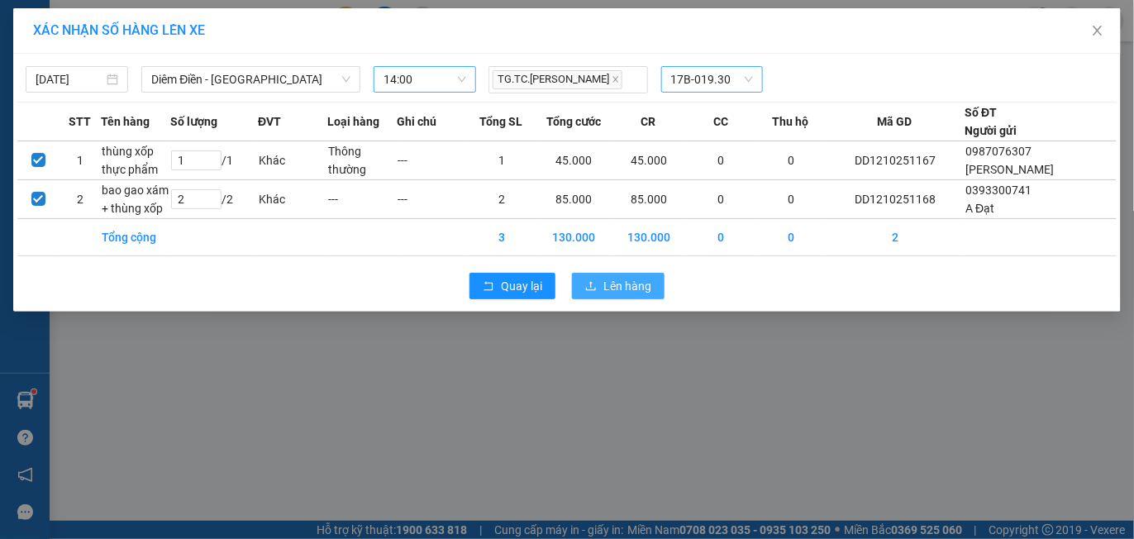
click at [629, 279] on span "Lên hàng" at bounding box center [628, 286] width 48 height 18
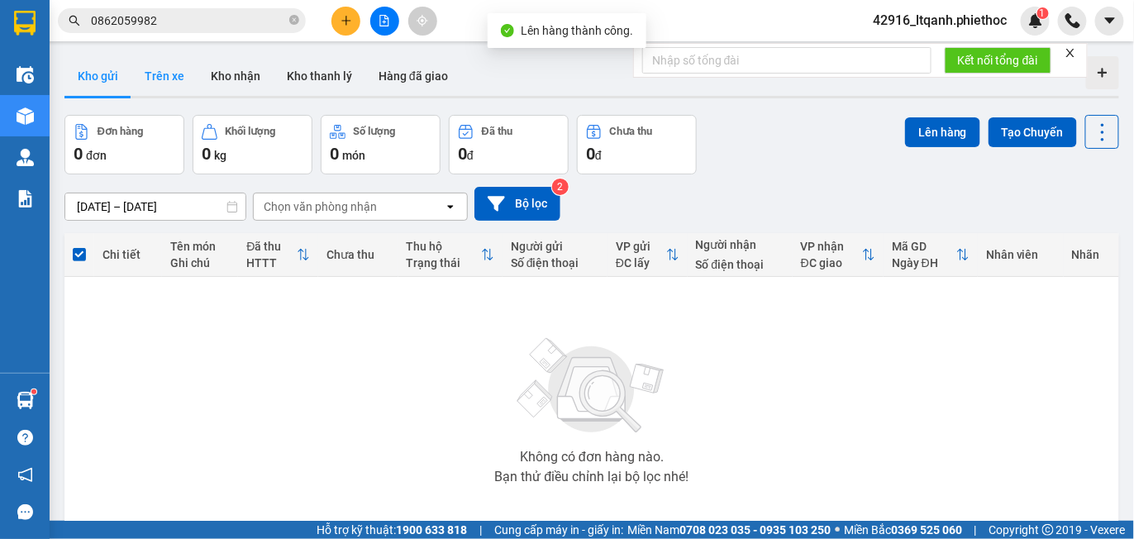
click at [158, 81] on button "Trên xe" at bounding box center [164, 76] width 66 height 40
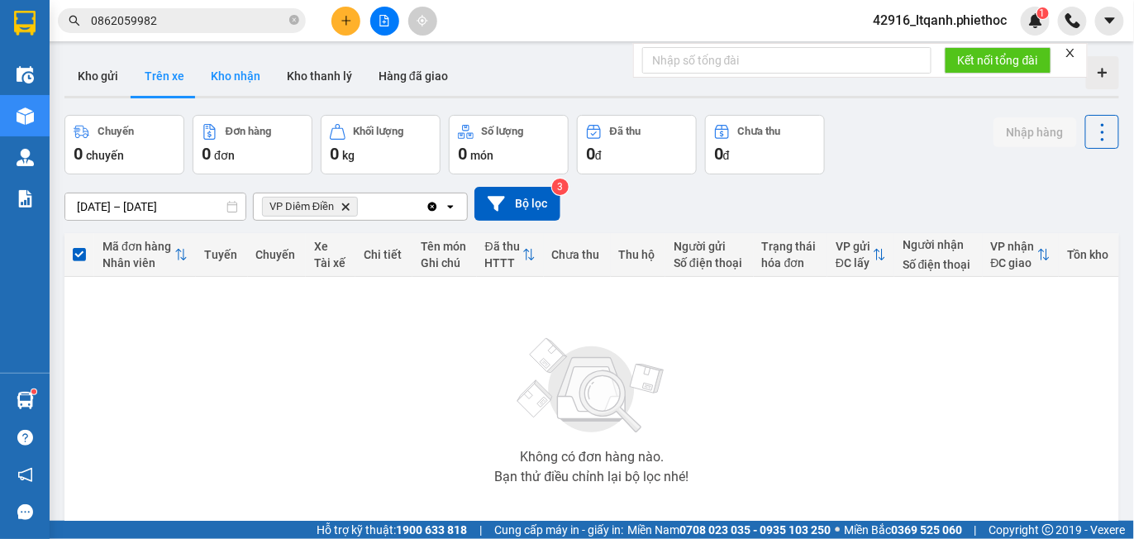
click at [222, 72] on button "Kho nhận" at bounding box center [236, 76] width 76 height 40
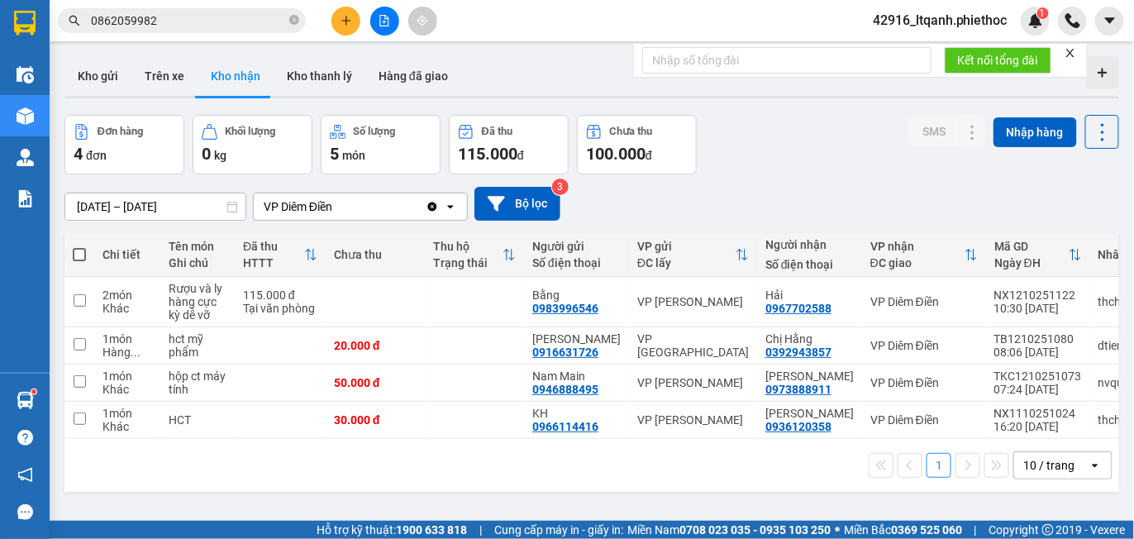
click at [810, 157] on div "Đơn hàng 4 đơn Khối lượng 0 kg Số lượng 5 món Đã thu 115.000 đ Chưa thu 100.000…" at bounding box center [591, 145] width 1055 height 60
click at [168, 69] on button "Trên xe" at bounding box center [164, 76] width 66 height 40
type input "[DATE] – [DATE]"
